Goal: Task Accomplishment & Management: Use online tool/utility

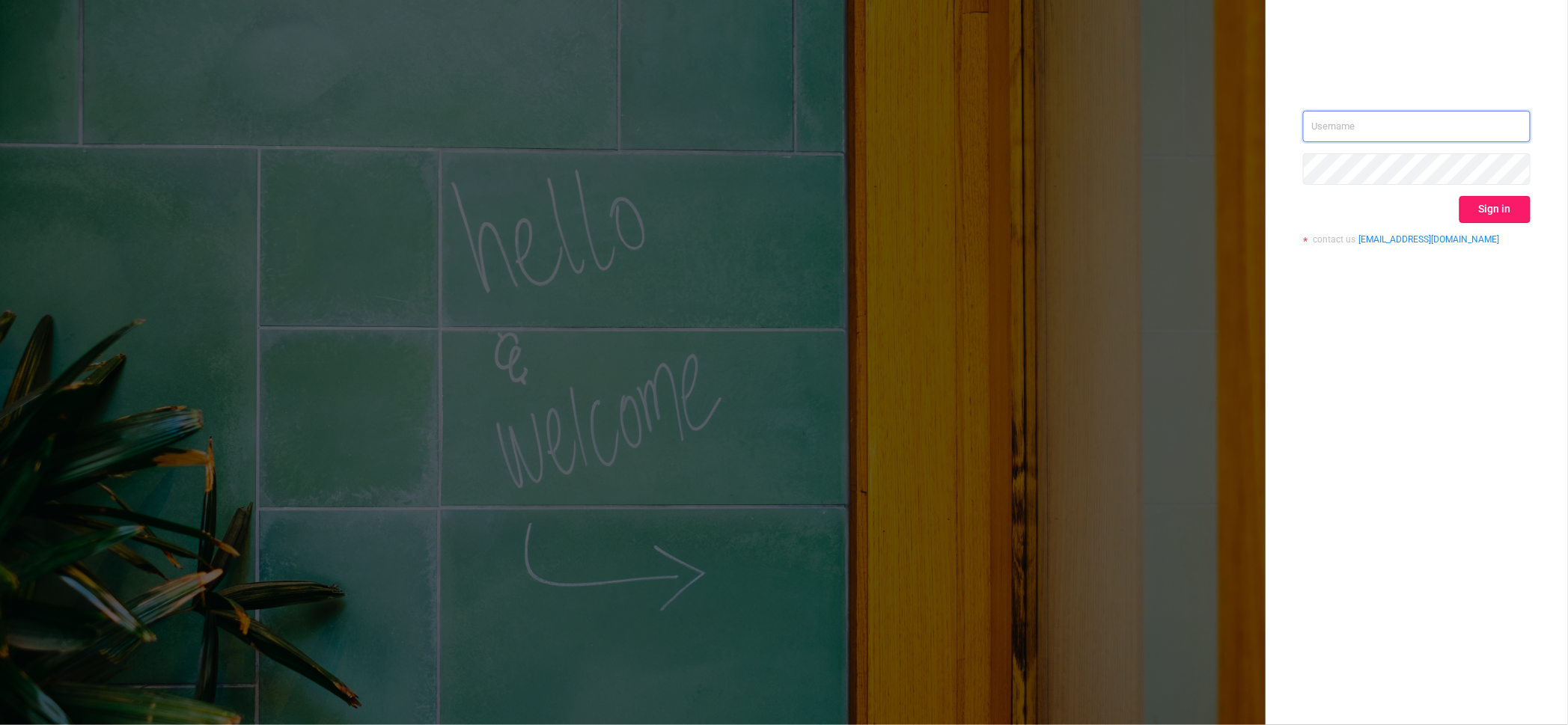
type input "[PERSON_NAME][EMAIL_ADDRESS][DOMAIN_NAME]"
click at [1487, 215] on button "Sign in" at bounding box center [1495, 209] width 71 height 27
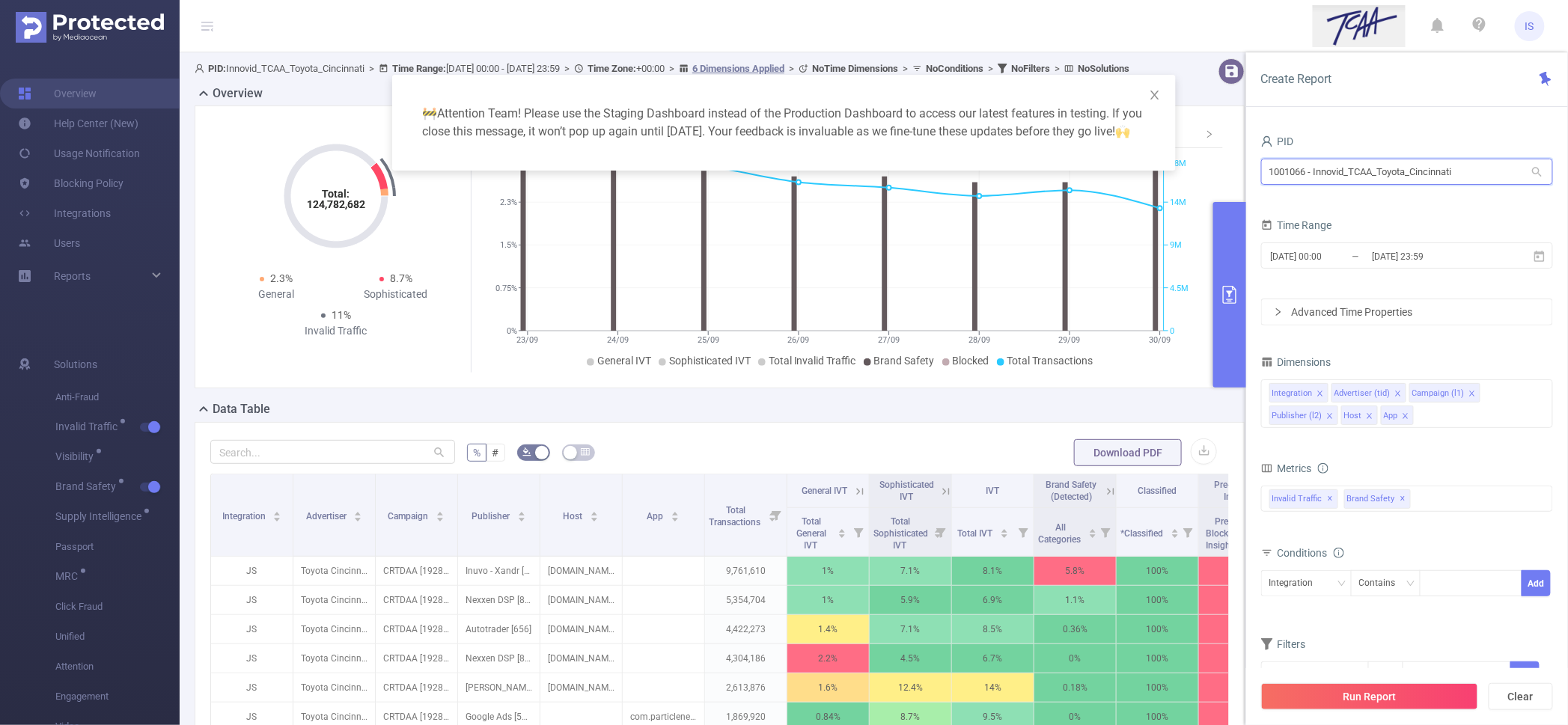
drag, startPoint x: 1469, startPoint y: 169, endPoint x: 904, endPoint y: 178, distance: 565.1
click at [904, 178] on body "IS Overview Help Center (New) Usage Notification Blocking Policy Integrations U…" at bounding box center [784, 362] width 1568 height 725
type input "emea"
click at [1390, 193] on li "1000941 - FT_Adobe_Publicis_EMEA 137M [58M rows]" at bounding box center [1407, 203] width 292 height 24
click at [1402, 263] on input "[DATE] 23:59" at bounding box center [1430, 256] width 121 height 20
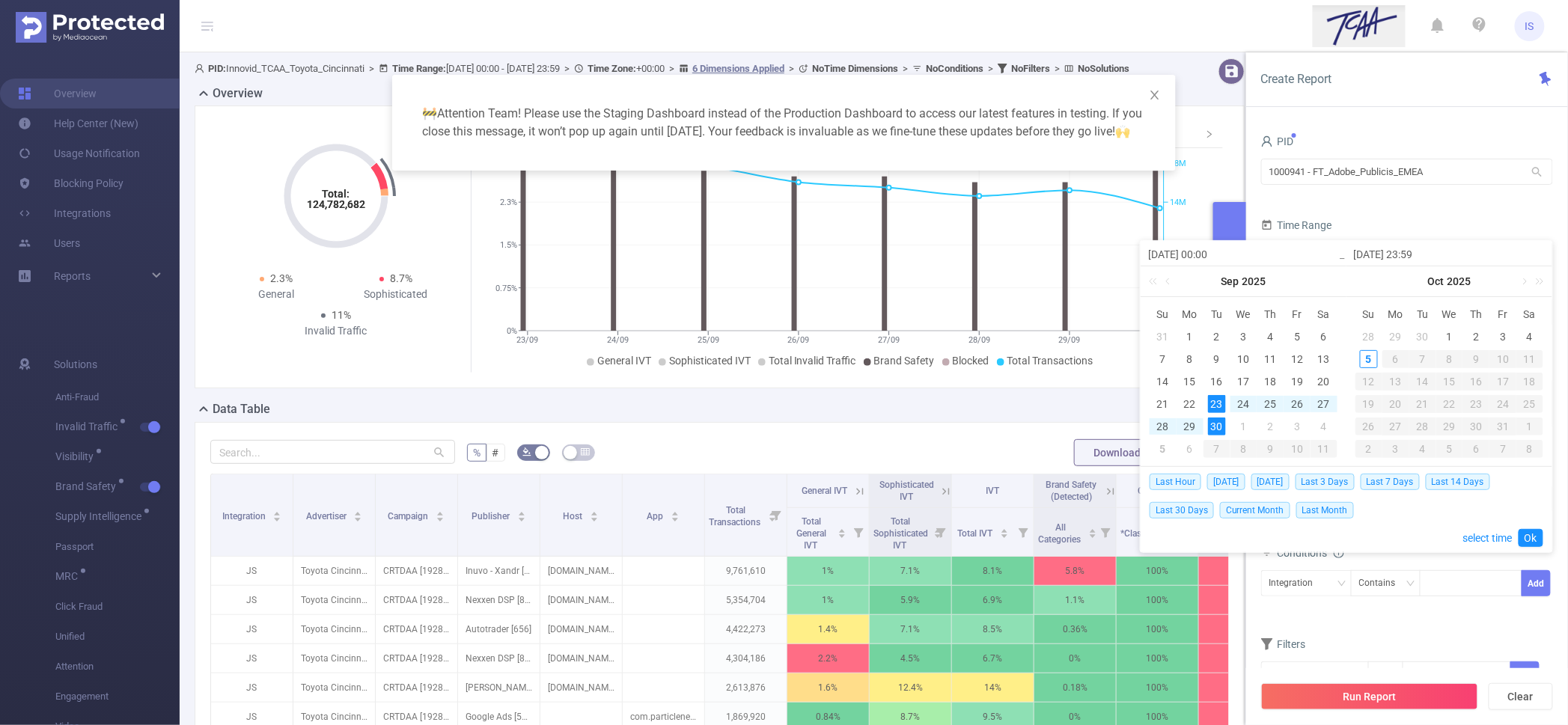
click at [1406, 235] on div "Time Range" at bounding box center [1407, 227] width 292 height 25
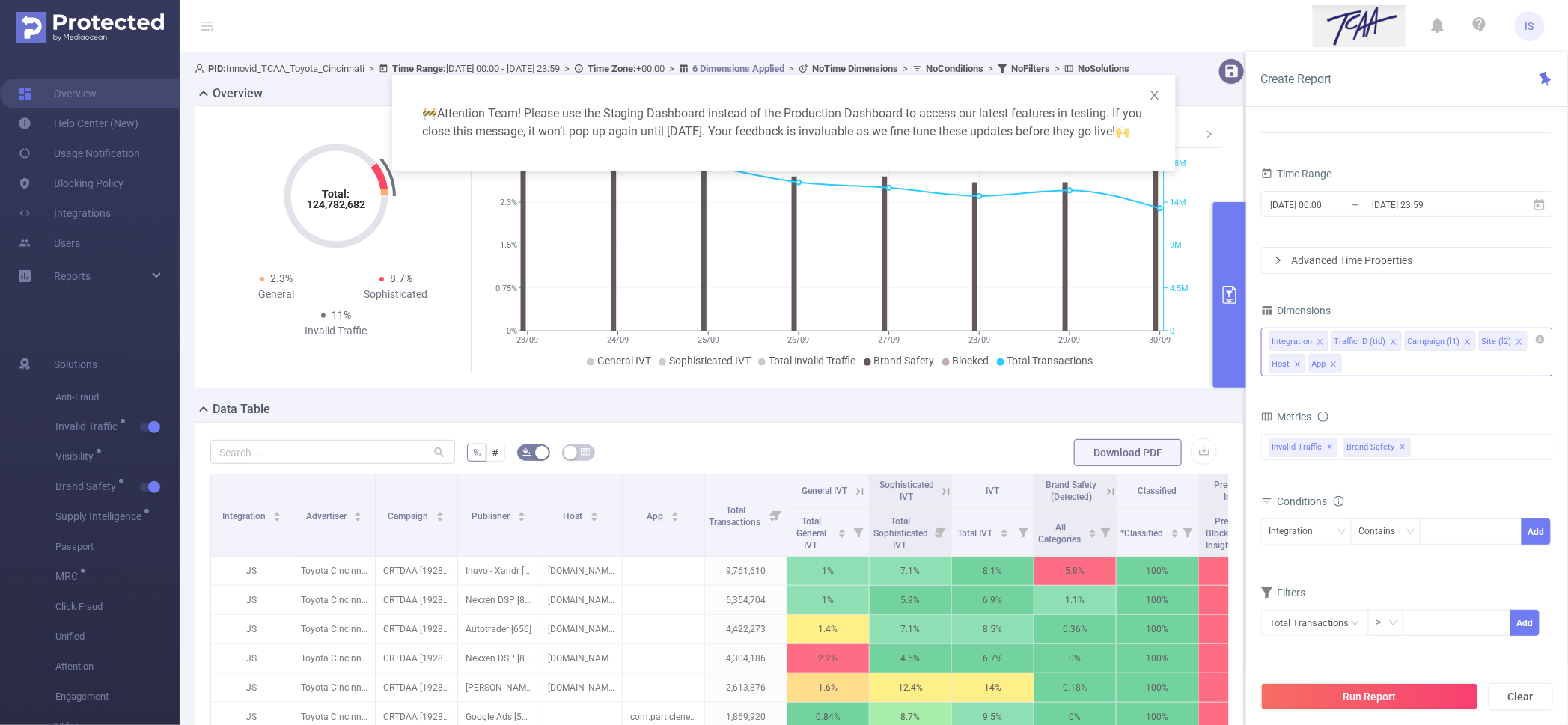
click at [1335, 365] on icon "icon: close" at bounding box center [1333, 364] width 5 height 5
click at [1301, 361] on icon "icon: close" at bounding box center [1298, 365] width 8 height 8
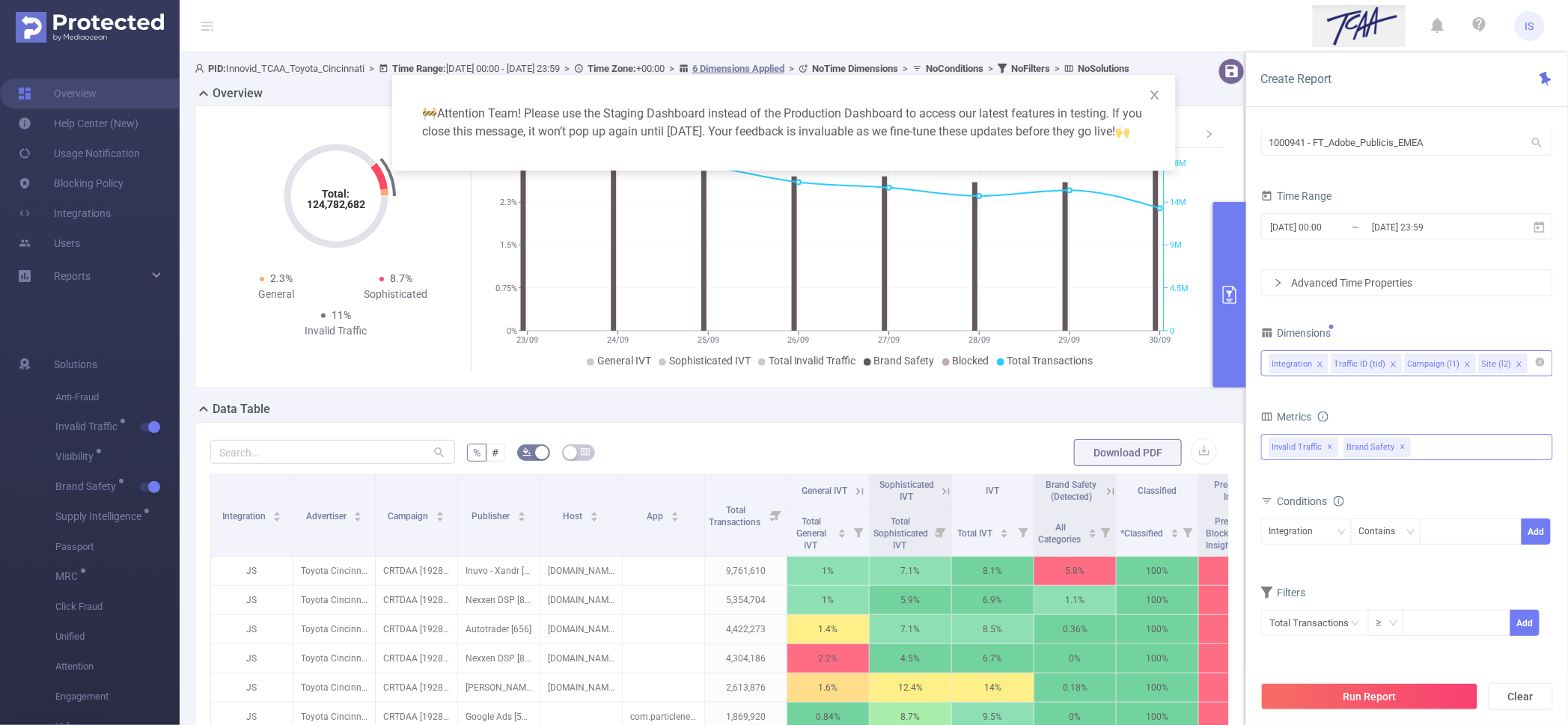
click at [1446, 457] on div "Invalid Traffic ✕ Brand Safety ✕" at bounding box center [1407, 447] width 292 height 27
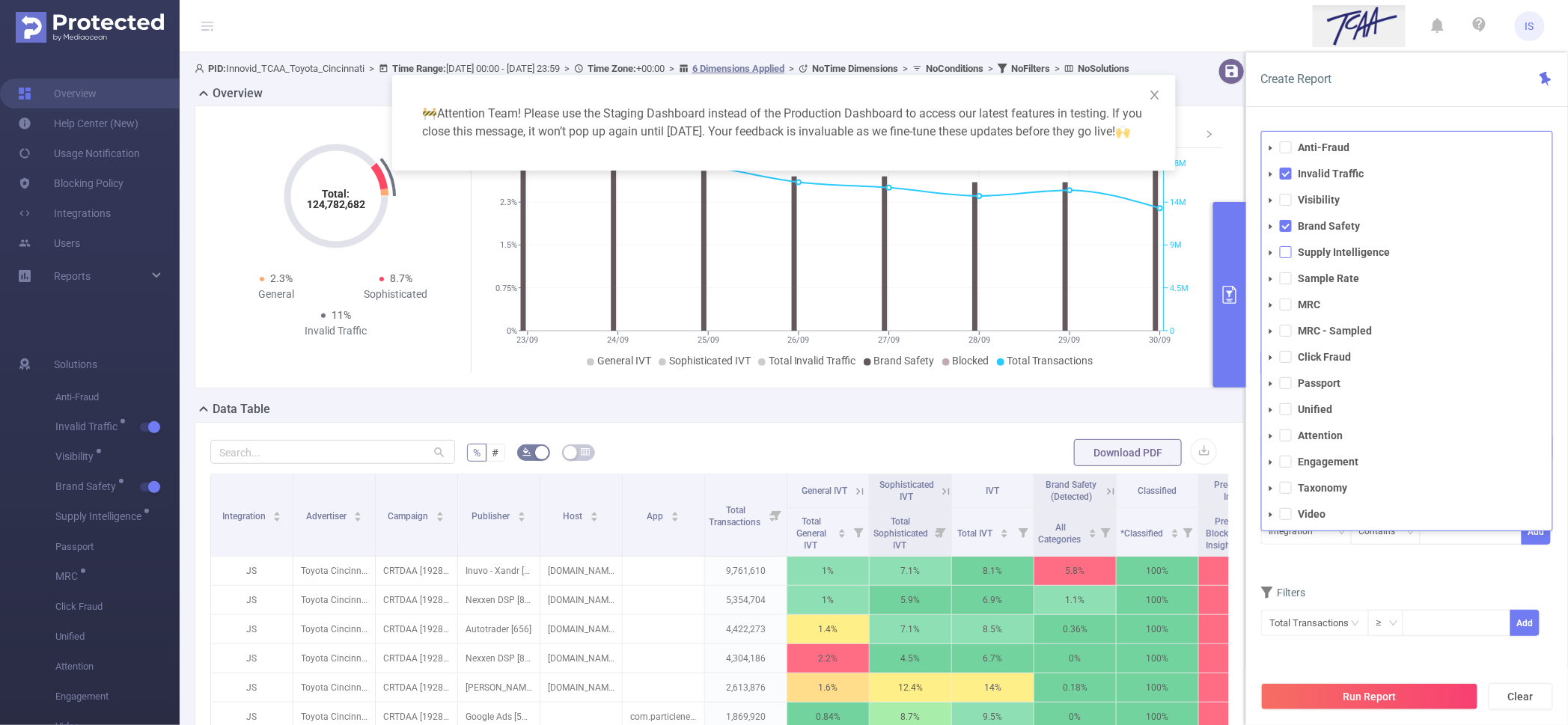
click at [1290, 250] on span at bounding box center [1285, 252] width 12 height 12
click at [1433, 585] on div "Filters" at bounding box center [1407, 595] width 292 height 25
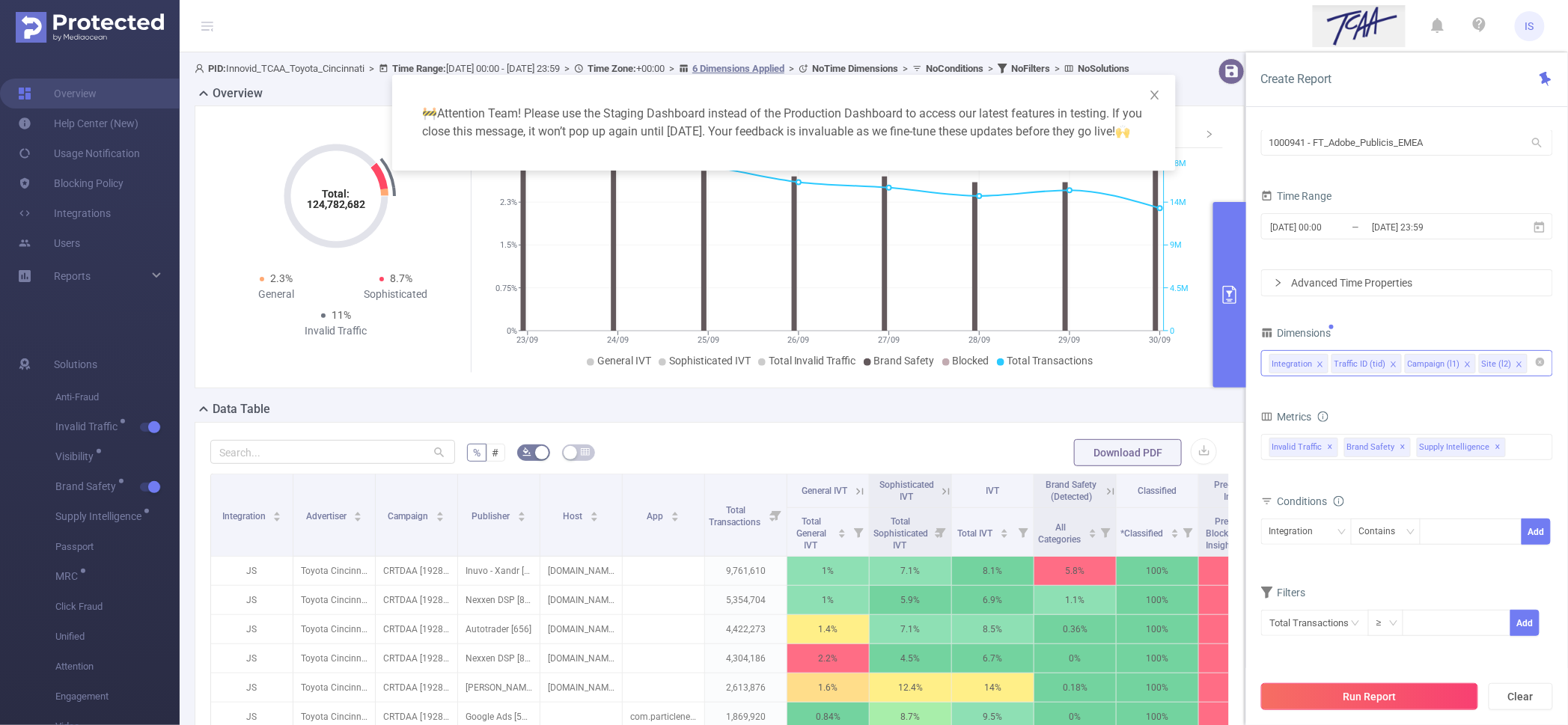
click at [1415, 698] on button "Run Report" at bounding box center [1369, 696] width 217 height 27
